Goal: Navigation & Orientation: Find specific page/section

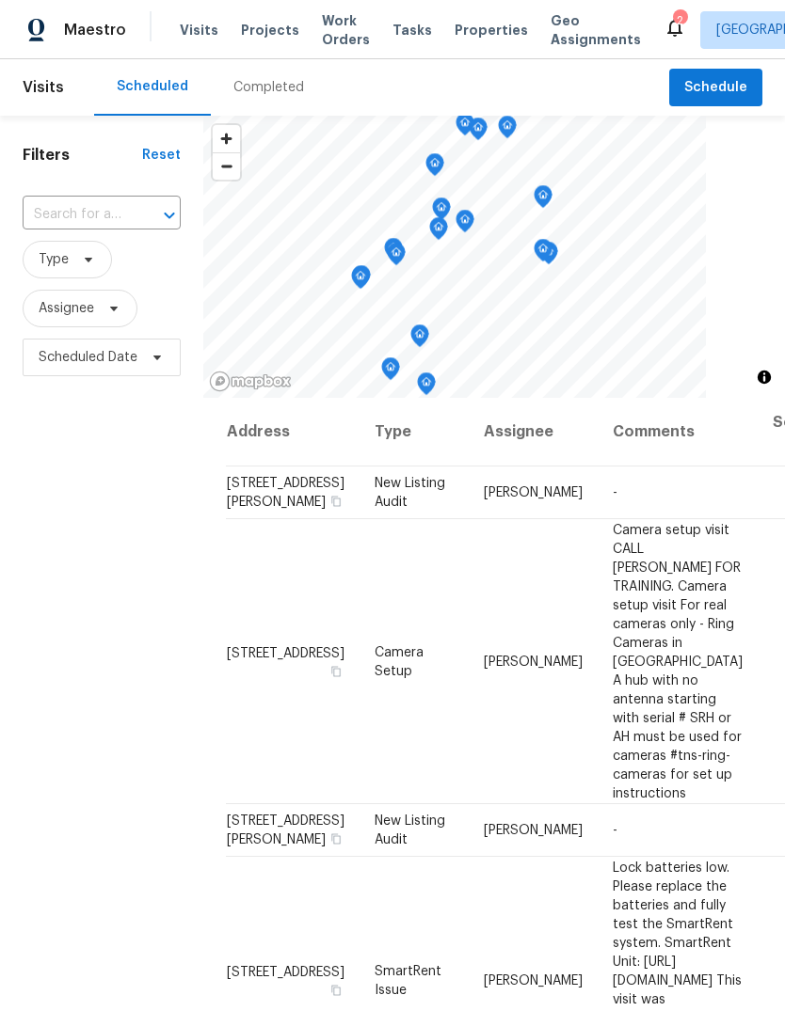
click at [663, 40] on div "2" at bounding box center [674, 30] width 23 height 28
click at [663, 36] on icon at bounding box center [674, 27] width 23 height 23
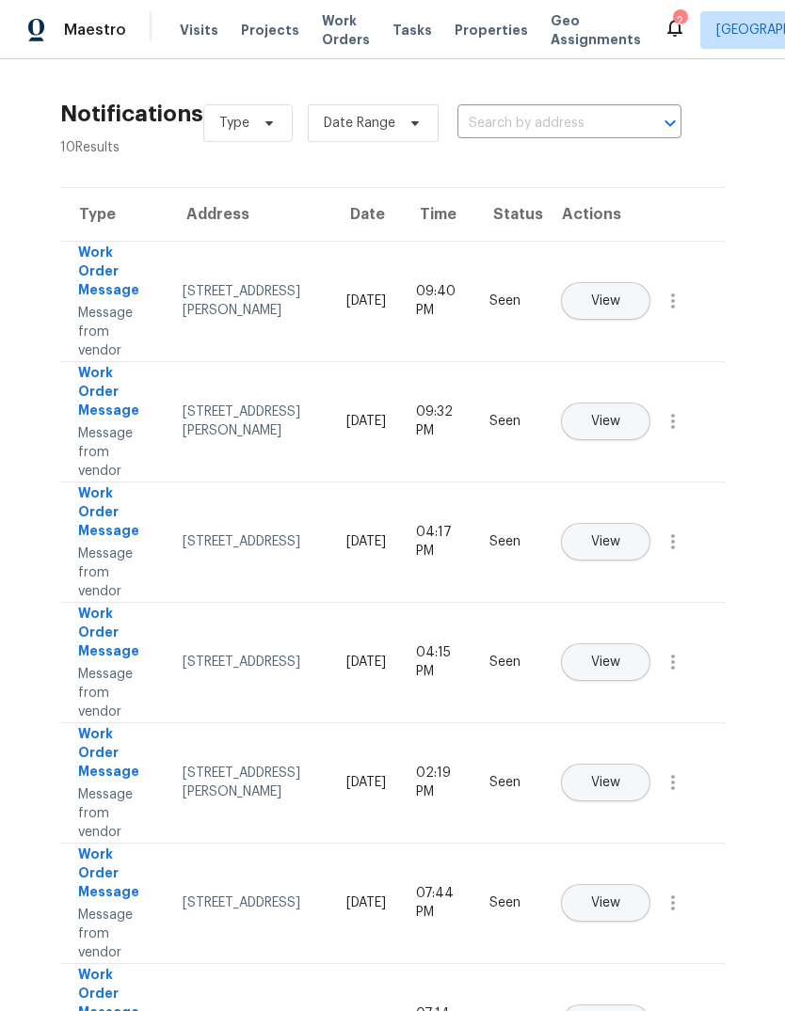
click at [466, 36] on span "Properties" at bounding box center [490, 30] width 73 height 19
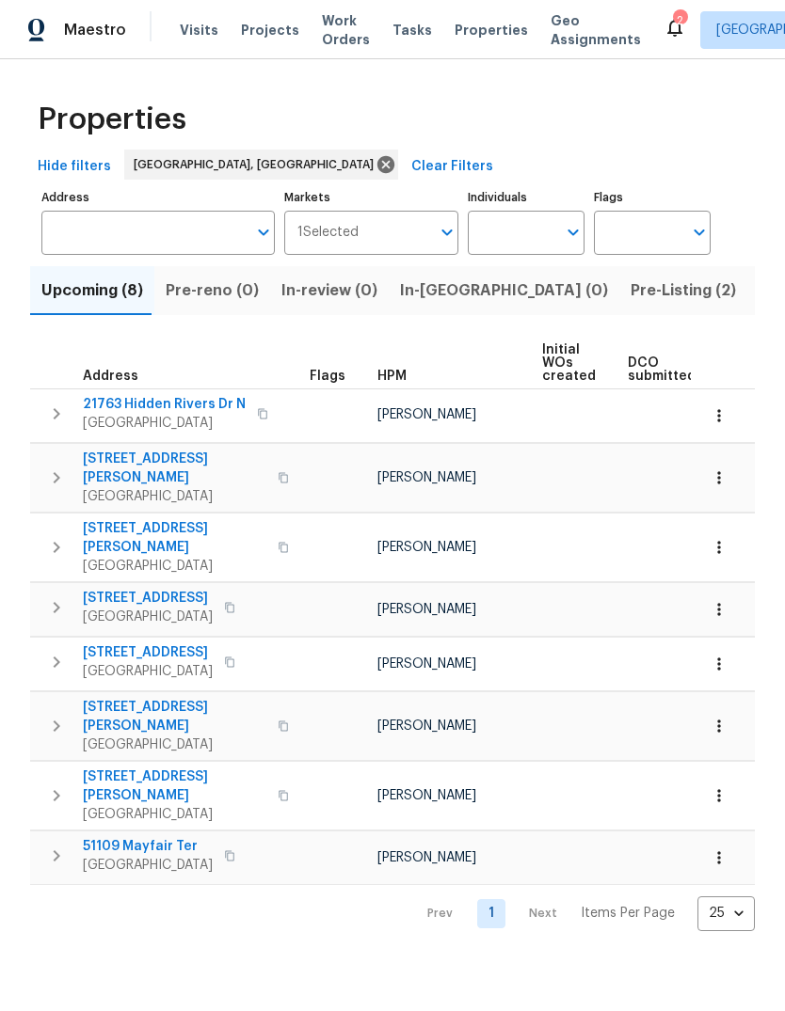
click at [630, 296] on span "Pre-Listing (2)" at bounding box center [682, 291] width 105 height 26
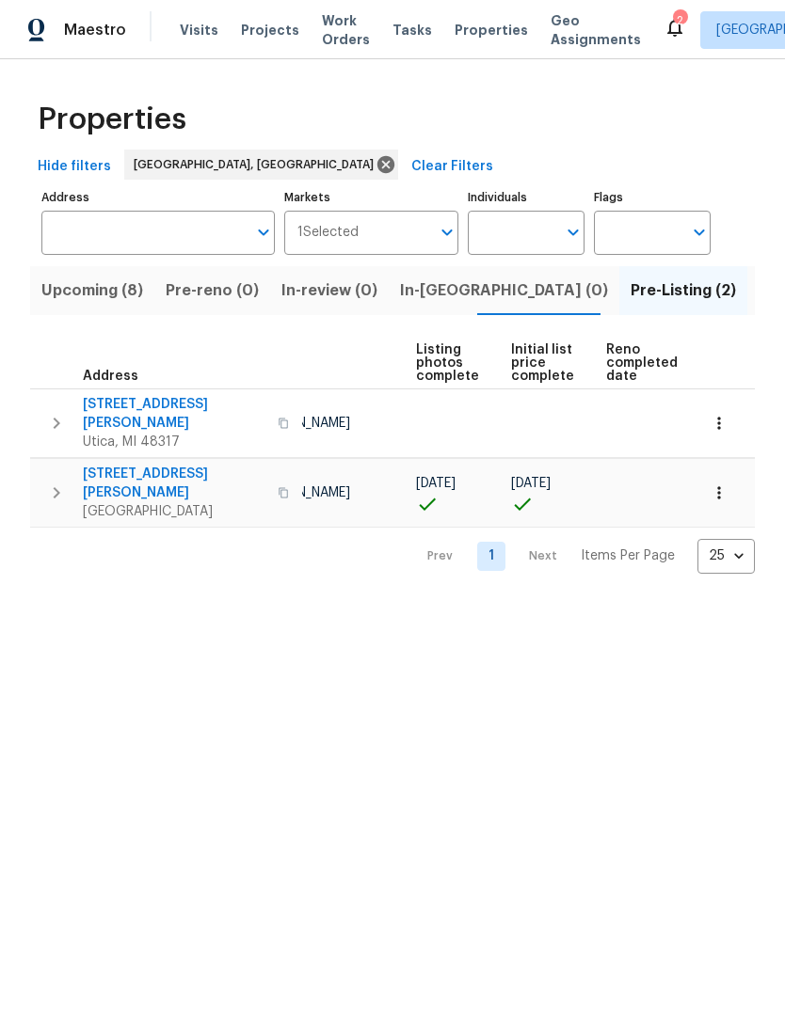
scroll to position [0, 125]
click at [758, 288] on span "Listed (17)" at bounding box center [796, 291] width 77 height 26
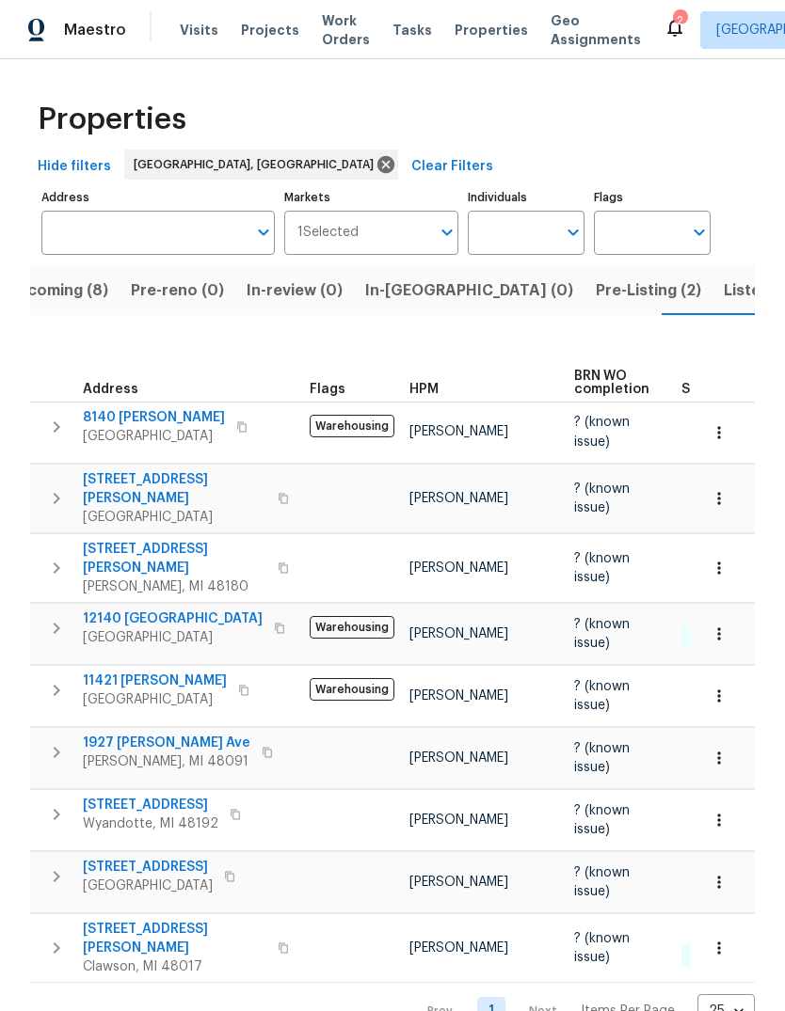
scroll to position [13, 0]
